Goal: Transaction & Acquisition: Purchase product/service

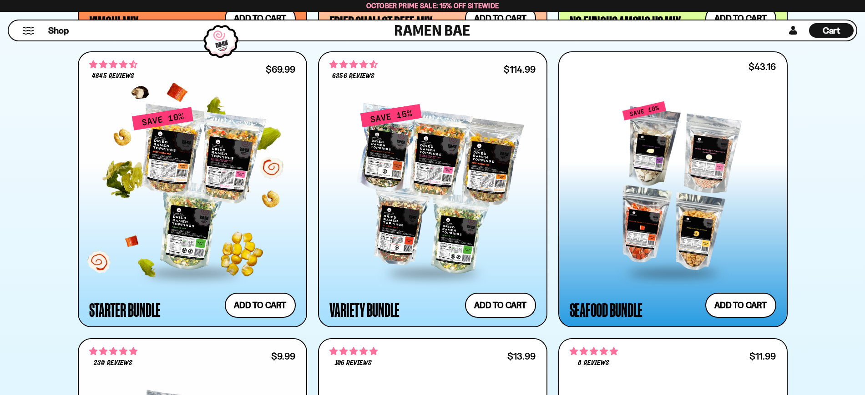
scroll to position [1080, 0]
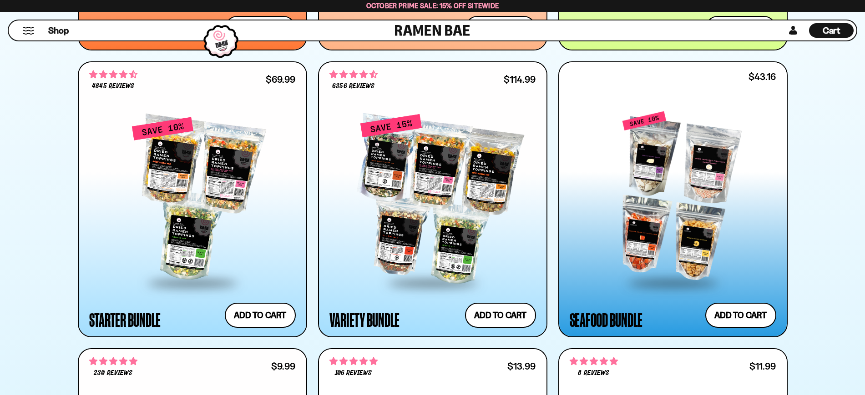
click at [646, 199] on div at bounding box center [672, 196] width 206 height 171
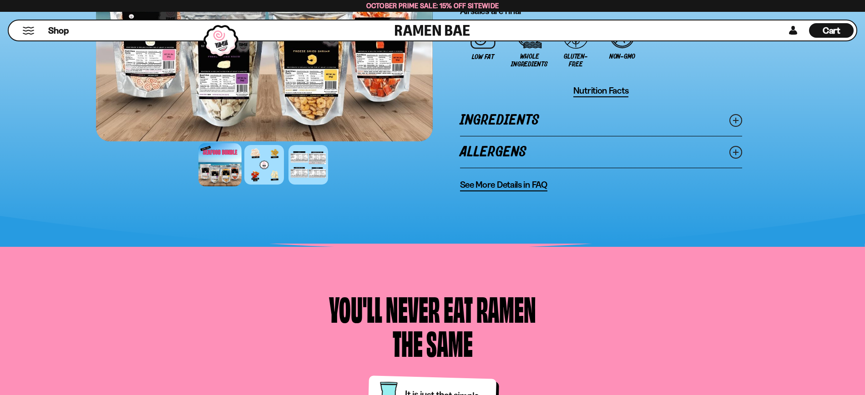
scroll to position [569, 0]
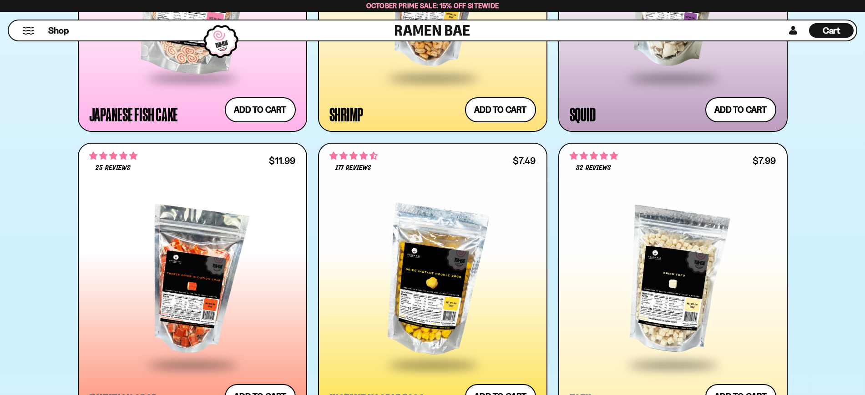
scroll to position [1421, 0]
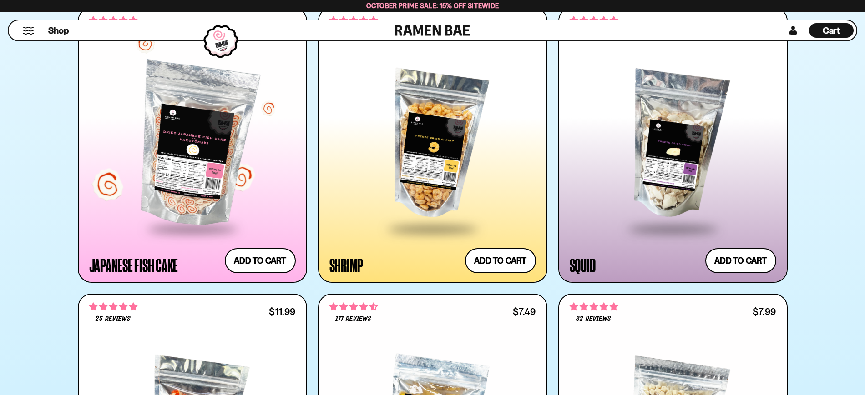
click at [198, 170] on div at bounding box center [192, 145] width 206 height 166
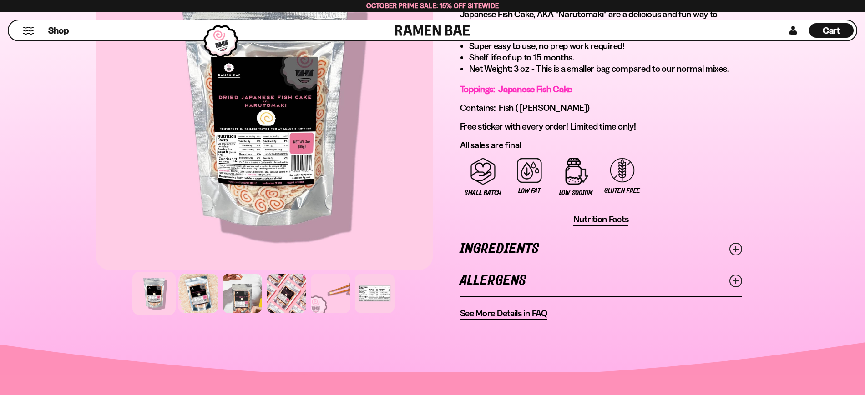
scroll to position [569, 0]
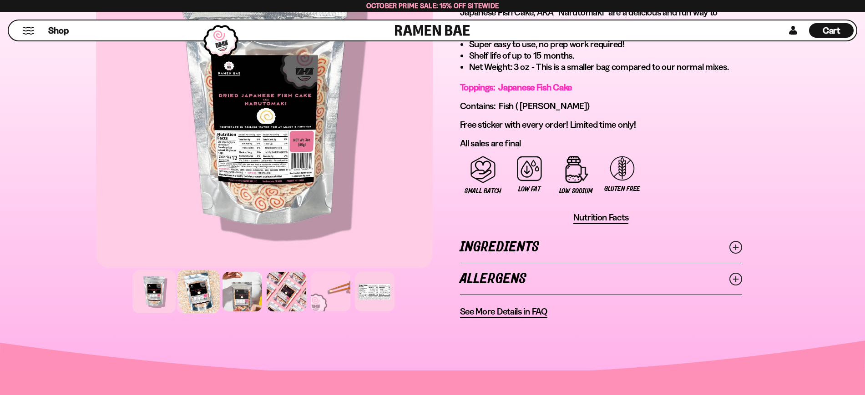
click at [199, 296] on div at bounding box center [197, 291] width 43 height 43
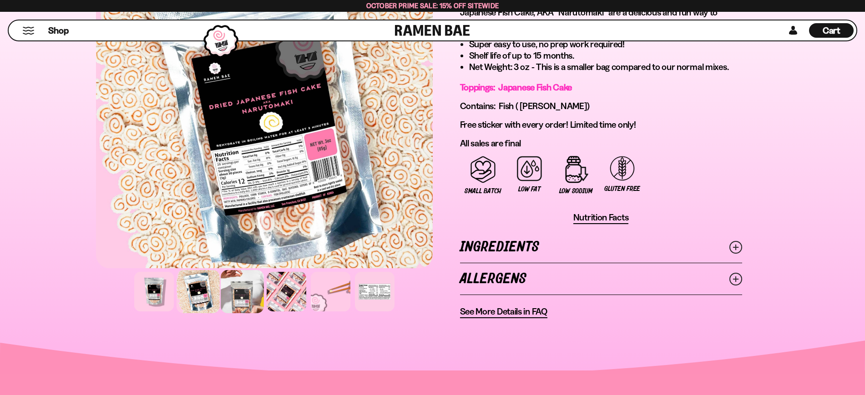
click at [232, 292] on div at bounding box center [242, 291] width 43 height 43
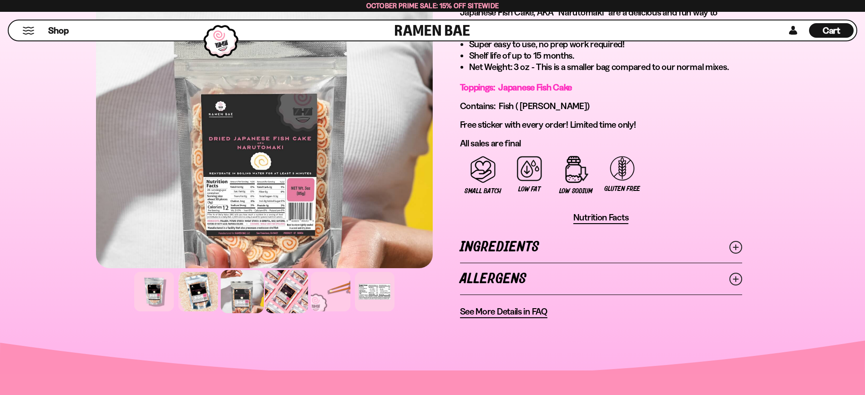
click at [271, 293] on div at bounding box center [286, 291] width 43 height 43
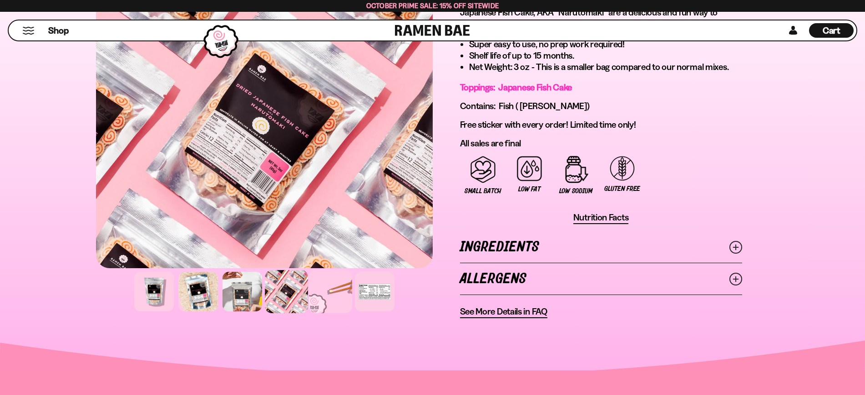
click at [335, 296] on div at bounding box center [330, 291] width 43 height 43
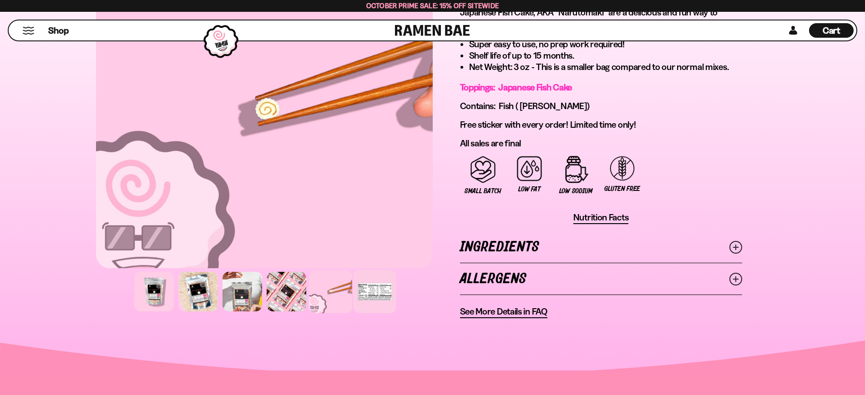
click at [367, 298] on div at bounding box center [374, 291] width 43 height 43
